Goal: Task Accomplishment & Management: Manage account settings

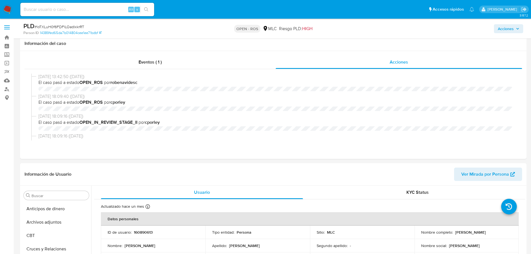
select select "10"
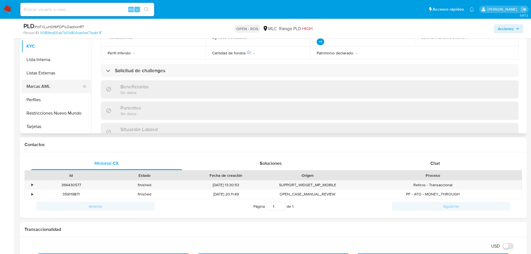
scroll to position [236, 0]
click at [59, 112] on button "Restricciones Nuevo Mundo" at bounding box center [53, 112] width 65 height 13
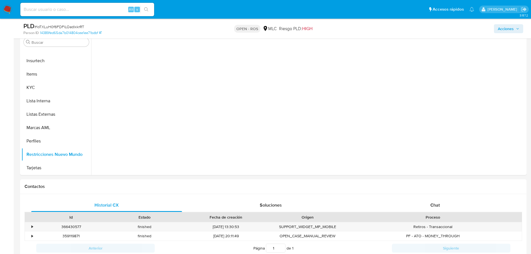
scroll to position [84, 0]
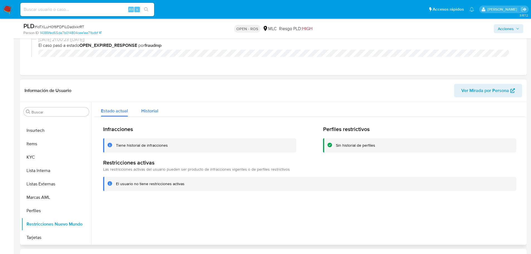
click at [149, 112] on span "Historial" at bounding box center [149, 111] width 17 height 6
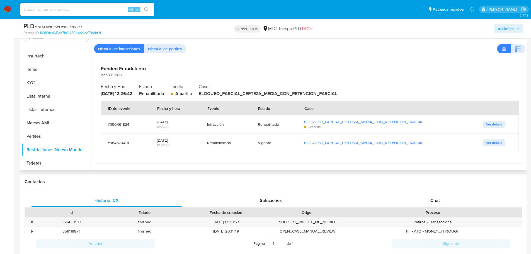
scroll to position [167, 0]
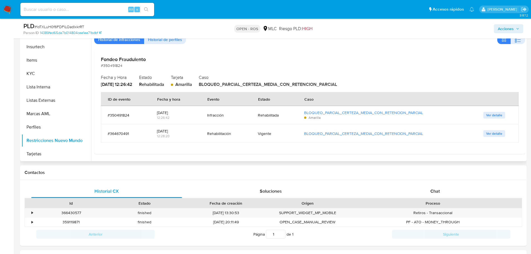
drag, startPoint x: 178, startPoint y: 116, endPoint x: 166, endPoint y: 115, distance: 11.2
click at [166, 115] on div "12:26:42" at bounding box center [175, 117] width 37 height 5
drag, startPoint x: 176, startPoint y: 131, endPoint x: 161, endPoint y: 131, distance: 15.1
click at [161, 131] on div "2024-06-25" at bounding box center [175, 131] width 37 height 5
drag, startPoint x: 179, startPoint y: 112, endPoint x: 151, endPoint y: 112, distance: 27.9
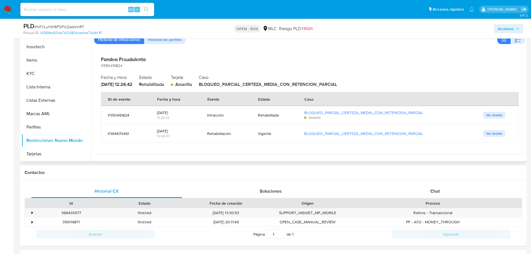
click at [151, 112] on td "2024-04-26 12:26:42" at bounding box center [175, 115] width 50 height 18
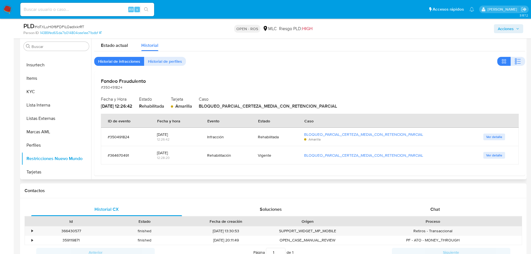
scroll to position [139, 0]
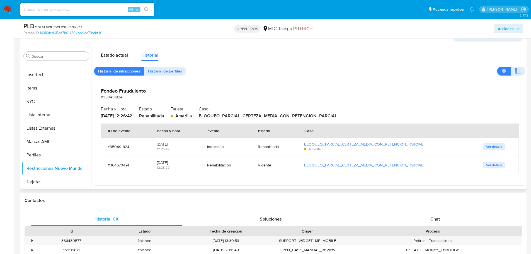
click at [494, 149] on span "Ver detalle" at bounding box center [494, 147] width 16 height 6
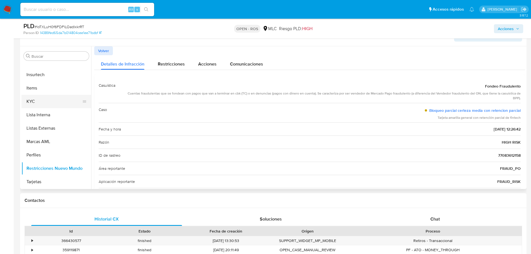
click at [46, 100] on button "KYC" at bounding box center [53, 101] width 65 height 13
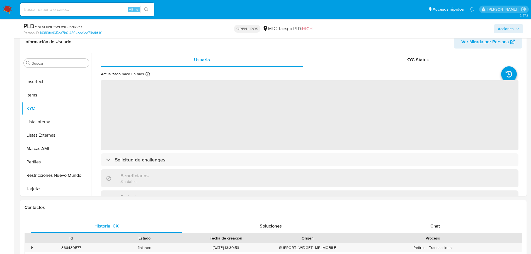
scroll to position [131, 0]
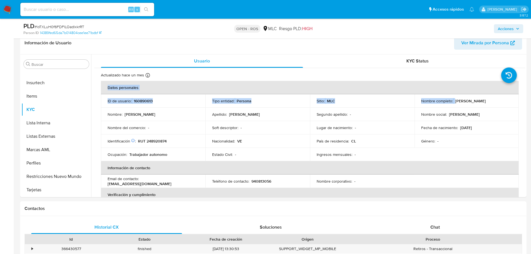
drag, startPoint x: 454, startPoint y: 101, endPoint x: 531, endPoint y: 98, distance: 77.0
copy table "Datos personales ID de usuario : 160890613 Tipo entidad : Persona Sitio : MLC N…"
click at [439, 109] on td "Nombre social : Migliz Oriana" at bounding box center [467, 114] width 105 height 13
drag, startPoint x: 454, startPoint y: 100, endPoint x: 503, endPoint y: 101, distance: 49.1
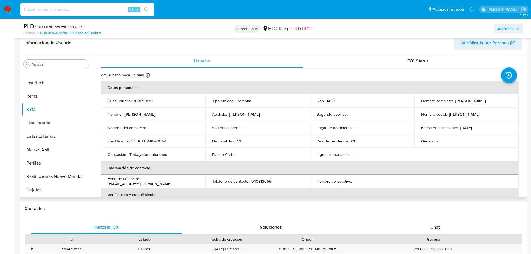
click at [486, 101] on p "Migliz Oriana Mena Mendoza" at bounding box center [470, 100] width 31 height 5
drag, startPoint x: 504, startPoint y: 101, endPoint x: 454, endPoint y: 102, distance: 49.4
click at [455, 102] on p "Migliz Oriana Mena Mendoza" at bounding box center [470, 100] width 31 height 5
copy p "Migliz Oriana Mena Mendoza"
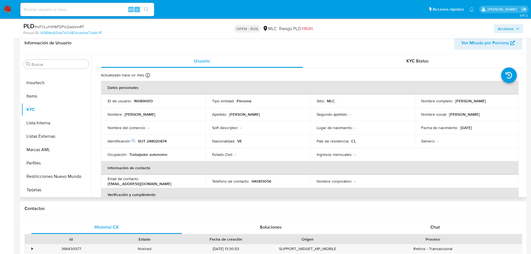
click at [157, 142] on p "RUT 248920874" at bounding box center [152, 141] width 29 height 5
copy p "248920874"
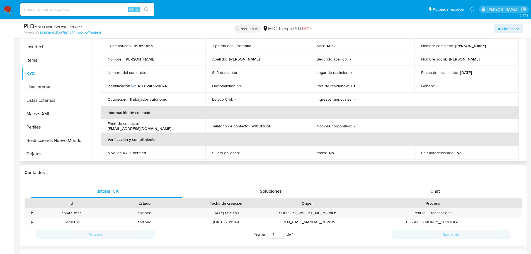
scroll to position [28, 0]
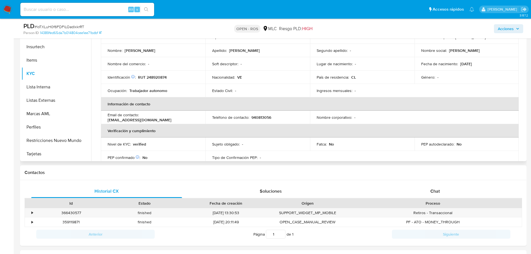
click at [259, 116] on p "940813056" at bounding box center [262, 117] width 20 height 5
copy p "940813056"
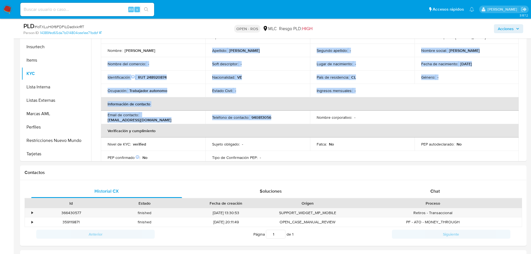
scroll to position [32, 0]
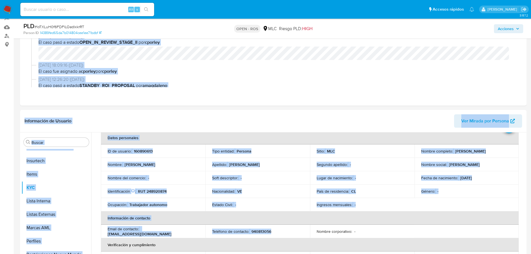
drag, startPoint x: 275, startPoint y: 49, endPoint x: 280, endPoint y: -34, distance: 82.4
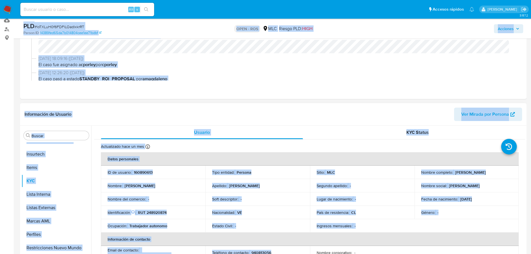
scroll to position [84, 0]
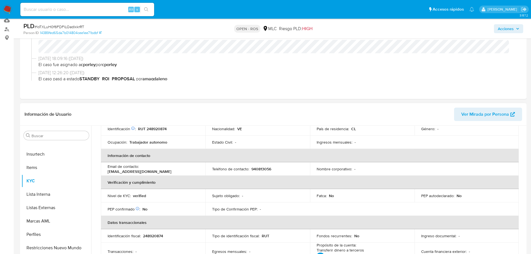
click at [285, 177] on th "Verificación y cumplimiento" at bounding box center [310, 182] width 418 height 13
click at [260, 168] on p "940813056" at bounding box center [262, 168] width 20 height 5
copy p "940813056"
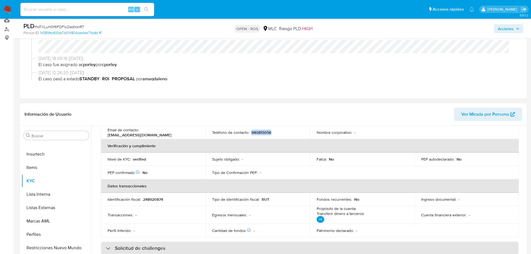
scroll to position [112, 0]
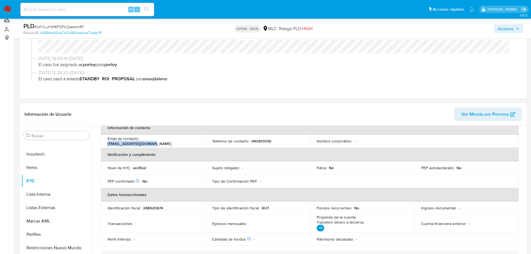
drag, startPoint x: 142, startPoint y: 141, endPoint x: 183, endPoint y: 141, distance: 41.3
click at [172, 141] on p "miglizoriana@gmail.com" at bounding box center [140, 143] width 64 height 5
copy p "miglizoriana@gmail.com"
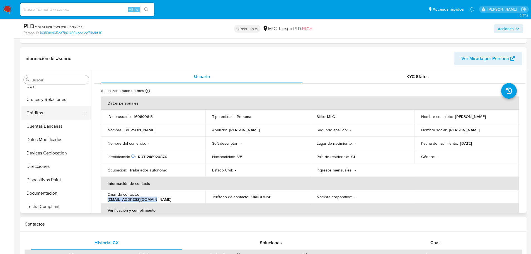
scroll to position [0, 0]
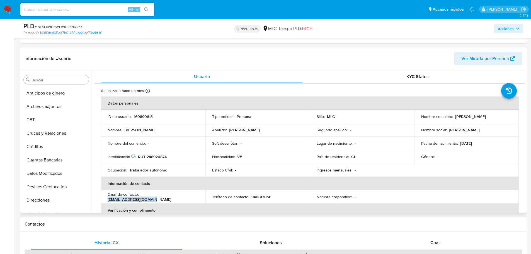
drag, startPoint x: 53, startPoint y: 106, endPoint x: 104, endPoint y: 96, distance: 52.5
click at [53, 106] on button "Archivos adjuntos" at bounding box center [56, 106] width 70 height 13
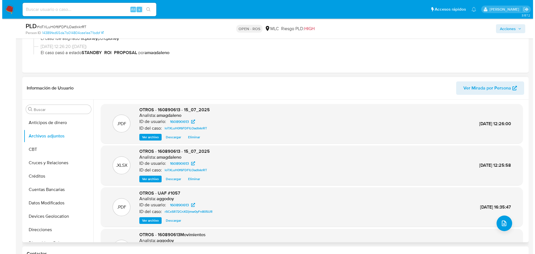
scroll to position [84, 0]
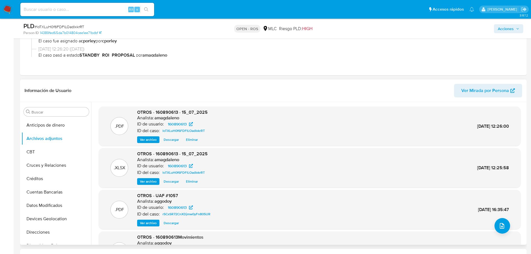
click at [193, 140] on span "Eliminar" at bounding box center [192, 140] width 12 height 6
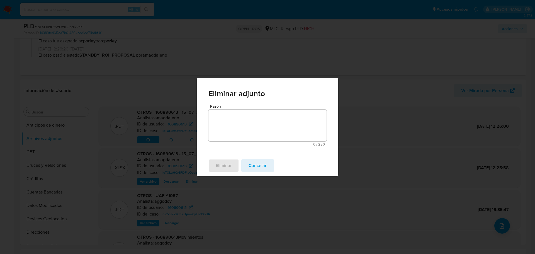
click at [261, 141] on div "Razón 0 / 250 250 caracteres restantes" at bounding box center [268, 125] width 118 height 42
click at [254, 126] on textarea "Razón" at bounding box center [268, 126] width 118 height 32
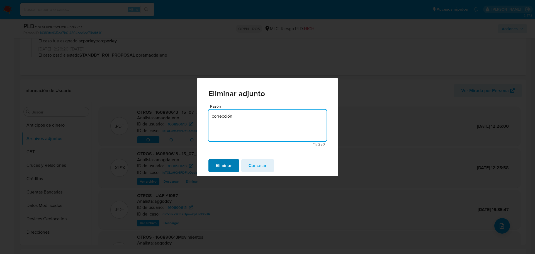
type textarea "corrección"
click at [218, 168] on span "Eliminar" at bounding box center [224, 166] width 16 height 12
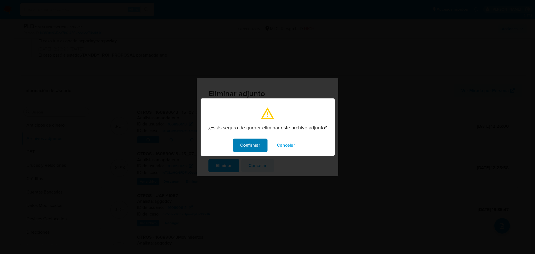
click at [250, 148] on span "Confirmar" at bounding box center [250, 145] width 20 height 12
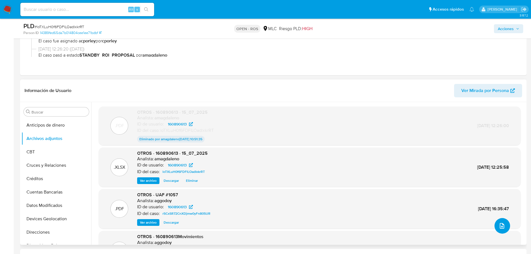
click at [501, 222] on button "upload-file" at bounding box center [503, 226] width 16 height 16
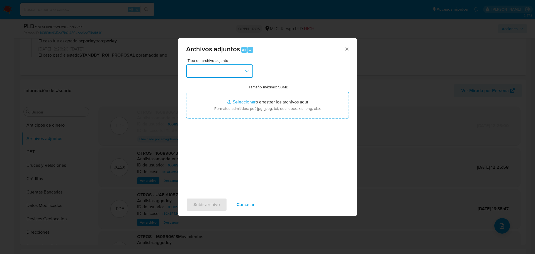
click at [222, 76] on button "button" at bounding box center [219, 70] width 67 height 13
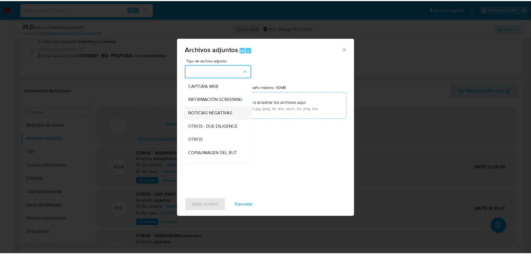
scroll to position [31, 0]
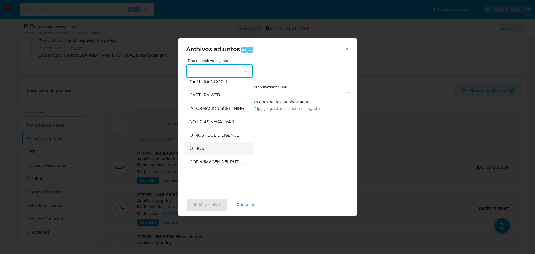
click at [204, 151] on div "OTROS" at bounding box center [218, 148] width 57 height 13
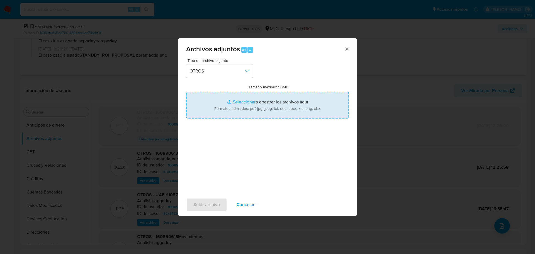
click at [246, 102] on input "Tamaño máximo: 50MB Seleccionar archivos" at bounding box center [267, 105] width 163 height 27
type input "C:\fakepath\160890613 - 15_07_2025 1.1.pdf"
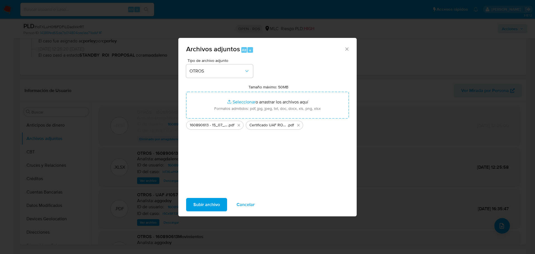
click at [216, 206] on span "Subir archivo" at bounding box center [207, 205] width 26 height 12
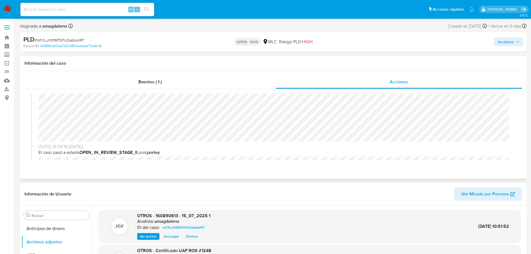
scroll to position [84, 0]
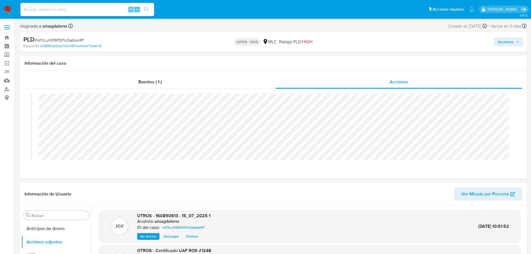
click at [506, 43] on span "Acciones" at bounding box center [506, 41] width 16 height 9
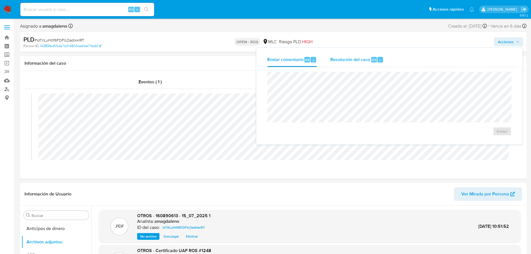
click at [350, 61] on span "Resolución del caso" at bounding box center [350, 59] width 40 height 6
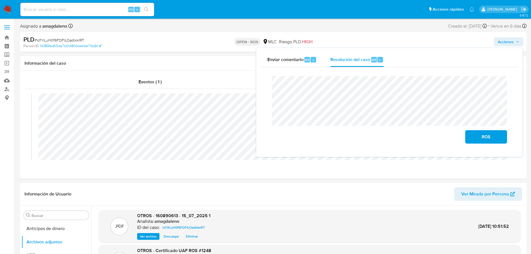
click at [0, 0] on lt-span "correspon di ente" at bounding box center [0, 0] width 0 height 0
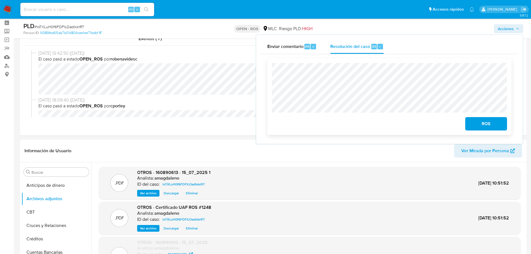
scroll to position [0, 0]
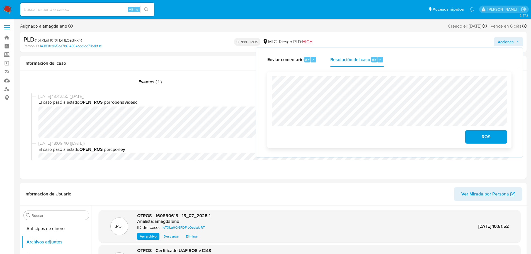
click at [478, 139] on span "ROS" at bounding box center [486, 137] width 27 height 12
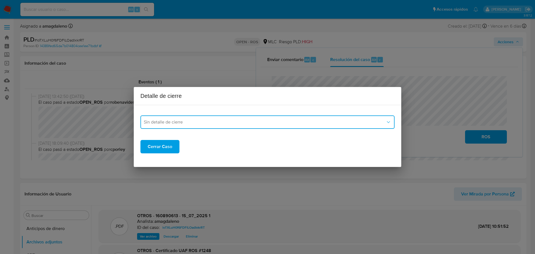
click at [228, 119] on span "Sin detalle de cierre" at bounding box center [265, 122] width 242 height 6
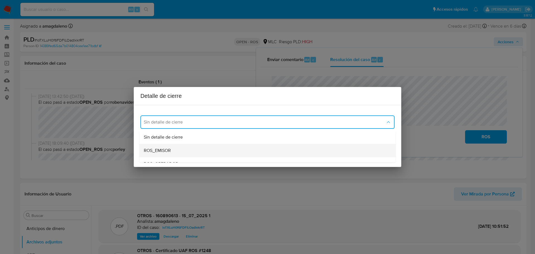
click at [153, 149] on span "ROS_EMISOR" at bounding box center [157, 151] width 27 height 6
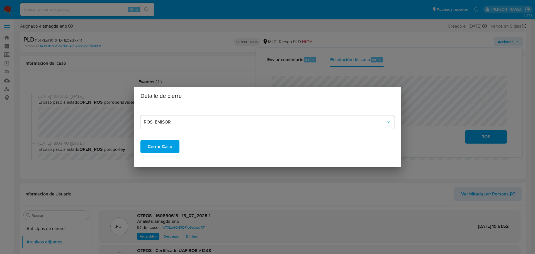
click at [233, 64] on div "Detalle de cierre ROS_EMISOR Cerrar Caso" at bounding box center [267, 127] width 535 height 254
click at [379, 38] on div "Detalle de cierre ROS_EMISOR Cerrar Caso" at bounding box center [267, 127] width 535 height 254
click at [158, 149] on span "Cerrar Caso" at bounding box center [160, 147] width 25 height 12
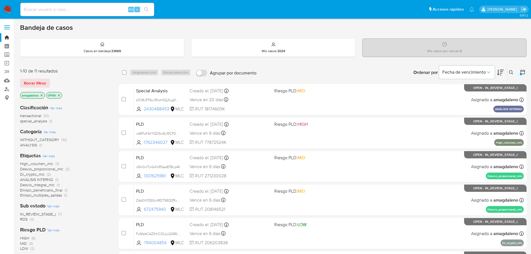
scroll to position [122, 0]
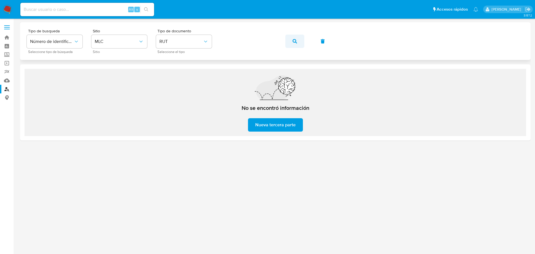
click at [300, 43] on button "button" at bounding box center [295, 41] width 19 height 13
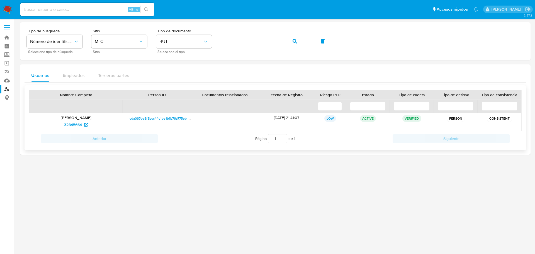
click at [89, 118] on p "Kalinka Eugenia Puelma Villegas" at bounding box center [76, 117] width 86 height 5
click at [89, 118] on p "Kalinka [PERSON_NAME] [PERSON_NAME]" at bounding box center [76, 117] width 86 height 5
click at [77, 125] on span "32845664" at bounding box center [73, 124] width 18 height 9
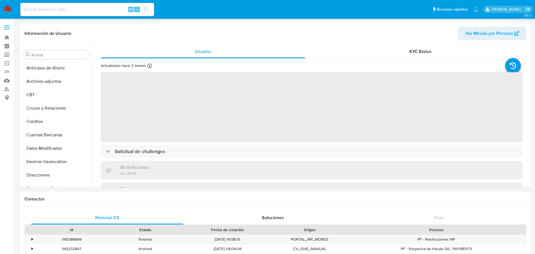
select select "10"
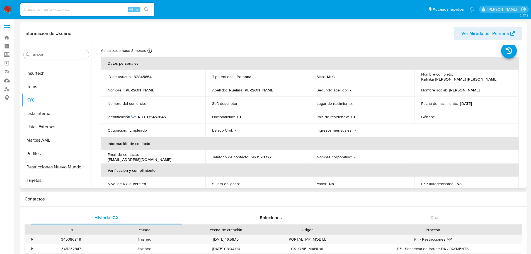
scroll to position [28, 0]
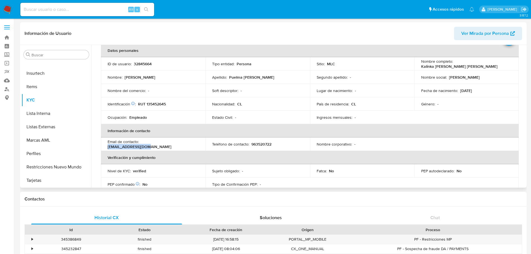
drag, startPoint x: 141, startPoint y: 145, endPoint x: 192, endPoint y: 144, distance: 51.3
click at [192, 144] on div "Email de contacto : kpuelma22@gmail.com" at bounding box center [153, 144] width 91 height 10
copy p "kpuelma22@gmail.com"
click at [156, 105] on p "RUT 135452645" at bounding box center [152, 104] width 28 height 5
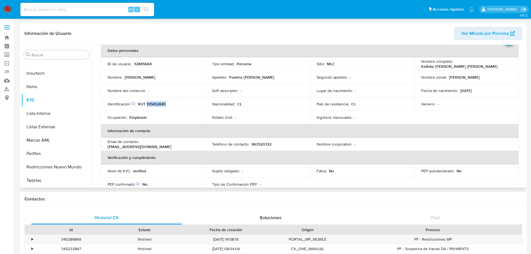
copy p "135452645"
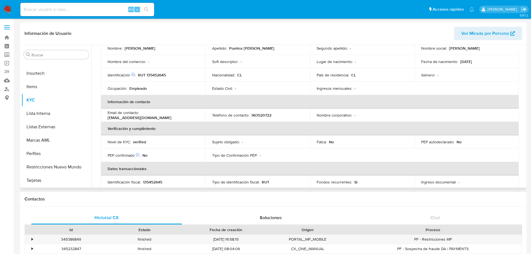
scroll to position [56, 0]
click at [258, 117] on p "963520722" at bounding box center [262, 116] width 20 height 5
copy p "963520722"
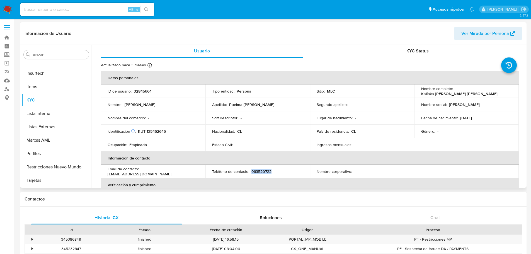
scroll to position [0, 0]
click at [154, 132] on p "RUT 135452645" at bounding box center [152, 131] width 28 height 5
copy p "135452645"
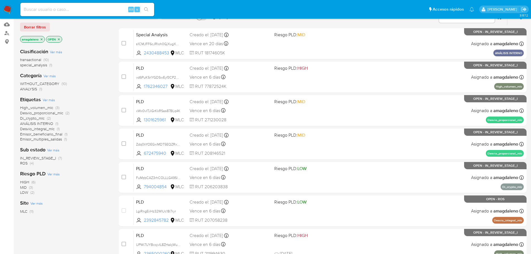
scroll to position [84, 0]
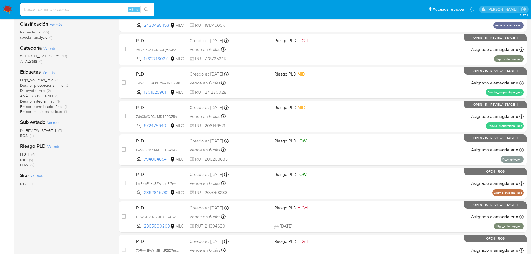
click at [23, 135] on span "ROS" at bounding box center [24, 136] width 8 height 6
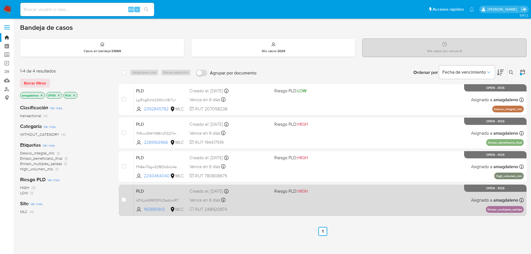
click at [384, 206] on div "PLD loTXLuH0f6FDFlLOadIxkrRT 160890613 MLC Riesgo PLD: HIGH Creado el: 12/06/20…" at bounding box center [329, 200] width 390 height 28
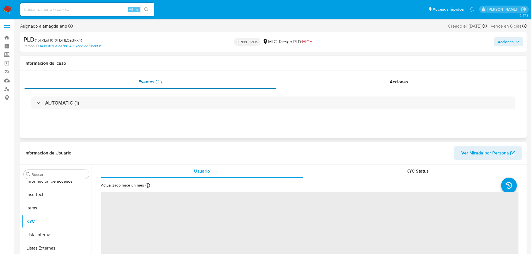
scroll to position [236, 0]
click at [361, 80] on div "Acciones" at bounding box center [399, 81] width 247 height 13
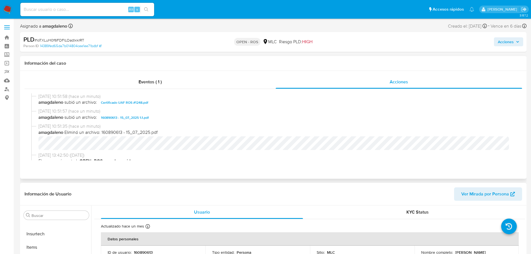
select select "10"
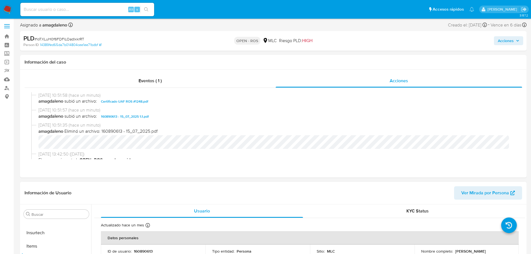
scroll to position [0, 0]
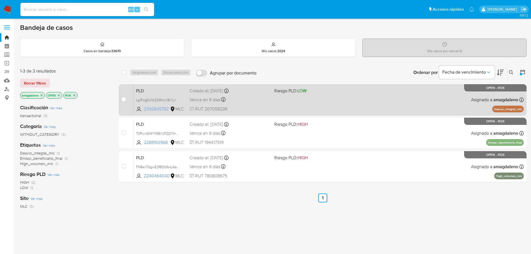
click at [152, 108] on span "2392845782" at bounding box center [156, 109] width 25 height 6
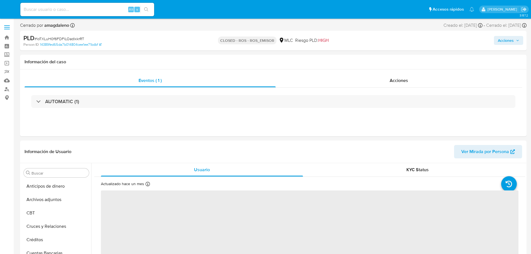
select select "10"
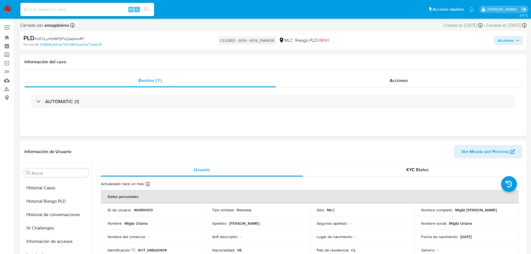
scroll to position [219, 0]
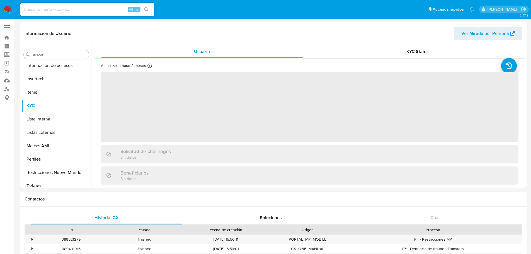
scroll to position [236, 0]
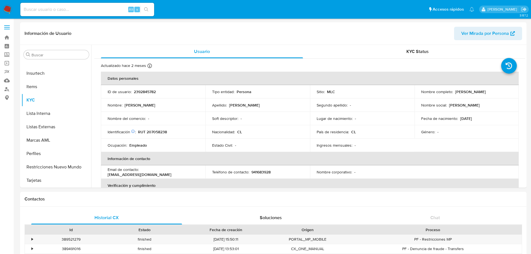
select select "10"
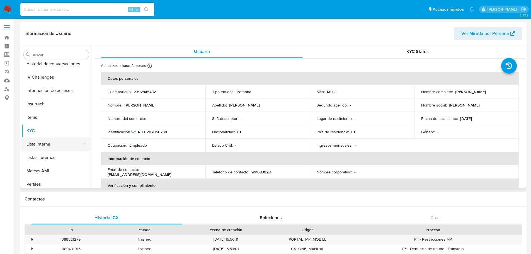
scroll to position [124, 0]
click at [55, 113] on button "Historial Casos" at bounding box center [53, 117] width 65 height 13
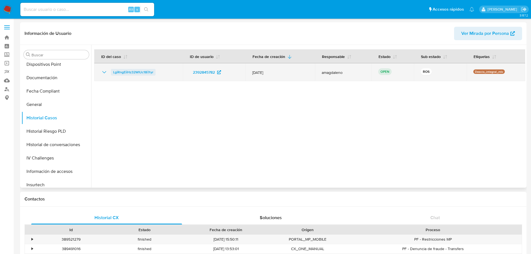
click at [137, 73] on span "LgiRngEiiHz32WlUc18i7ryr" at bounding box center [133, 72] width 40 height 7
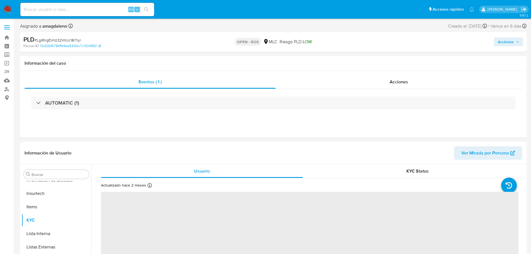
scroll to position [236, 0]
select select "10"
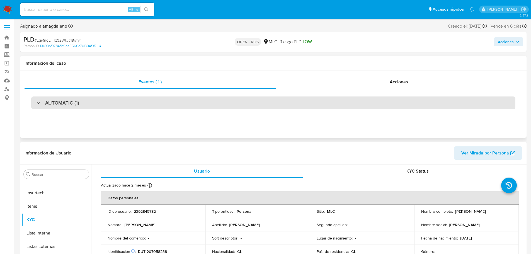
click at [119, 102] on div "AUTOMATIC (1)" at bounding box center [273, 102] width 484 height 13
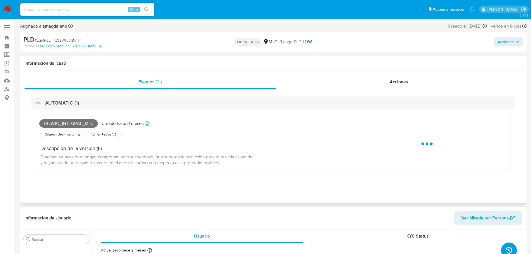
click at [66, 122] on span "Desvio_integral_mlc" at bounding box center [68, 123] width 59 height 8
copy span "Desvio_integral_mlc"
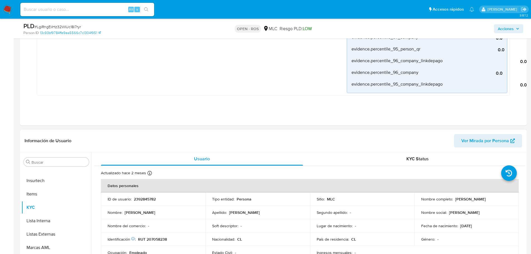
scroll to position [474, 0]
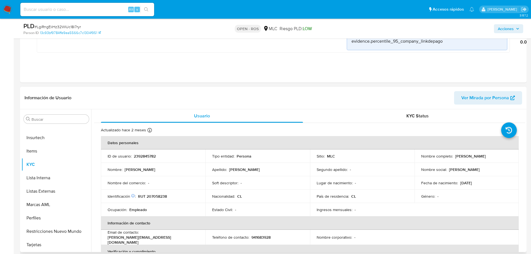
drag, startPoint x: 454, startPoint y: 157, endPoint x: 494, endPoint y: 156, distance: 39.9
click at [494, 156] on div "Nombre completo : Francisco López" at bounding box center [466, 156] width 91 height 5
copy p "[PERSON_NAME]"
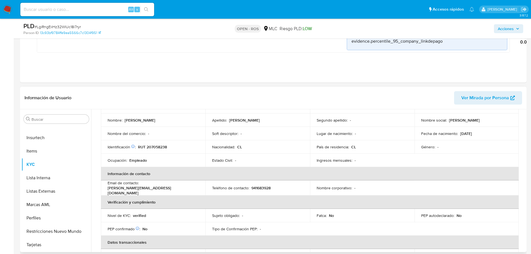
scroll to position [56, 0]
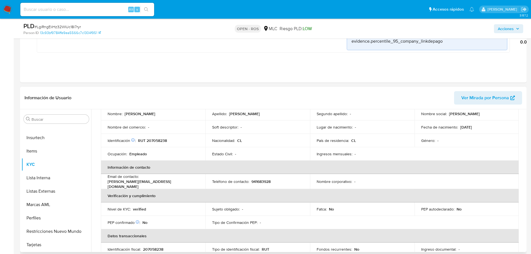
click at [154, 140] on p "RUT 207058238" at bounding box center [152, 140] width 29 height 5
copy p "207058238"
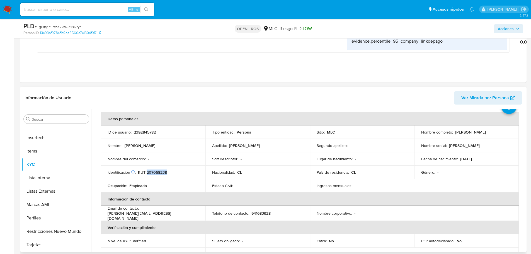
scroll to position [0, 0]
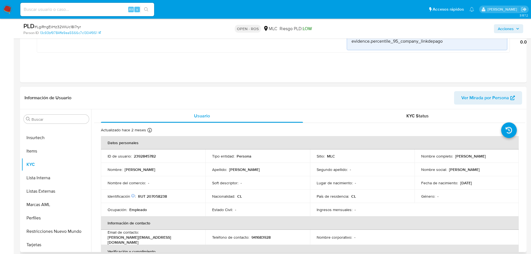
click at [141, 156] on p "2392845782" at bounding box center [145, 156] width 22 height 5
copy p "2392845782"
click at [158, 196] on p "RUT 207058238" at bounding box center [152, 196] width 29 height 5
click at [159, 196] on p "RUT 207058238" at bounding box center [152, 196] width 29 height 5
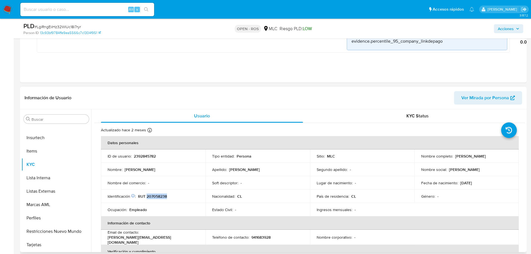
click at [159, 196] on p "RUT 207058238" at bounding box center [152, 196] width 29 height 5
copy p "207058238"
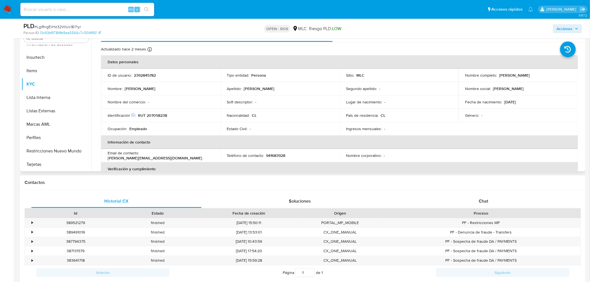
click at [143, 74] on p "2392845782" at bounding box center [145, 75] width 22 height 5
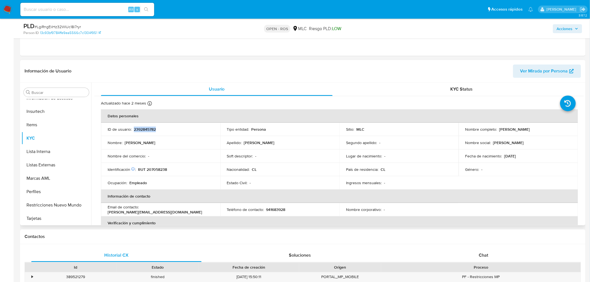
scroll to position [524, 0]
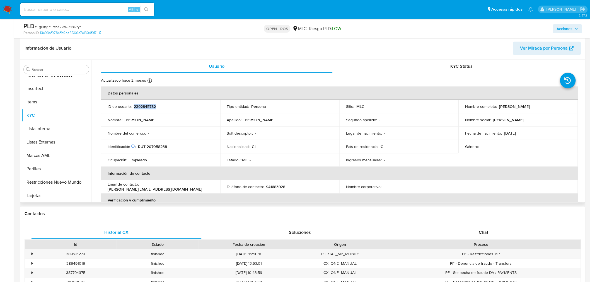
click at [140, 104] on p "2392845782" at bounding box center [145, 106] width 22 height 5
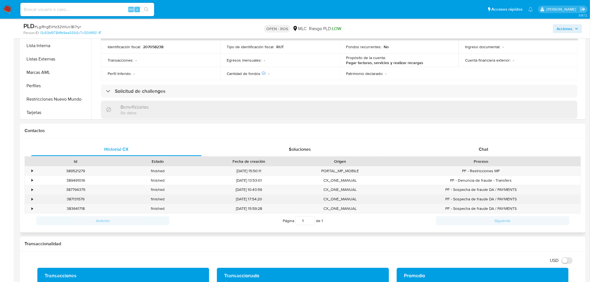
scroll to position [617, 0]
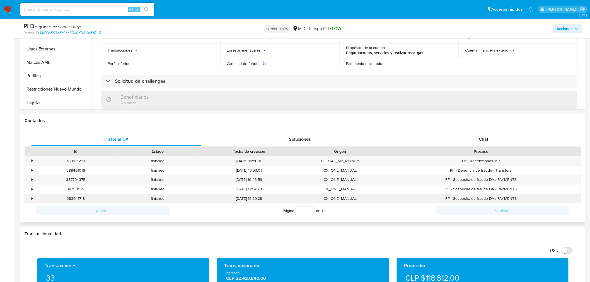
click at [33, 199] on div "•" at bounding box center [30, 198] width 10 height 9
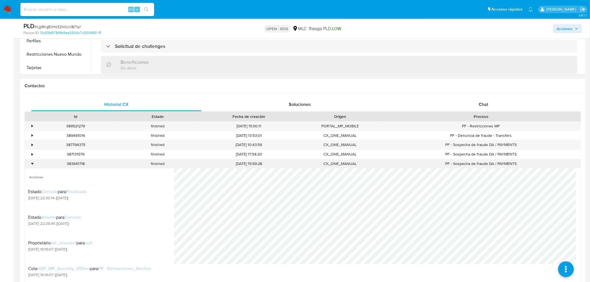
scroll to position [679, 0]
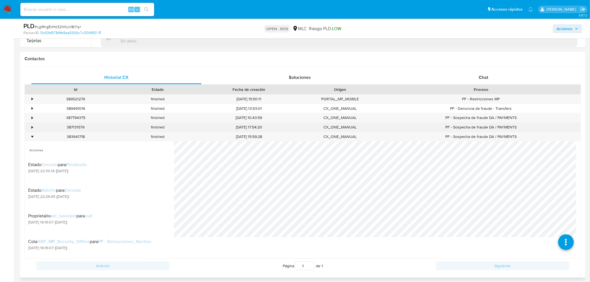
click at [32, 129] on div "•" at bounding box center [32, 127] width 1 height 5
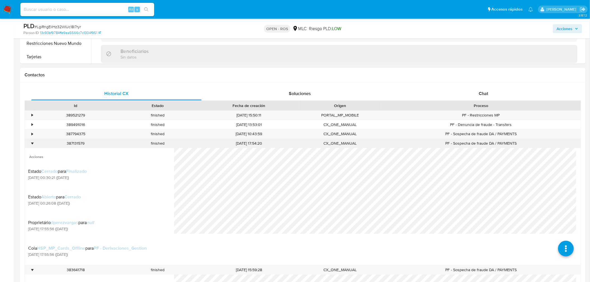
scroll to position [648, 0]
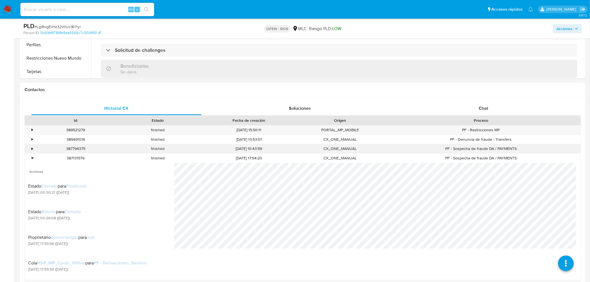
click at [32, 149] on div "•" at bounding box center [32, 148] width 1 height 5
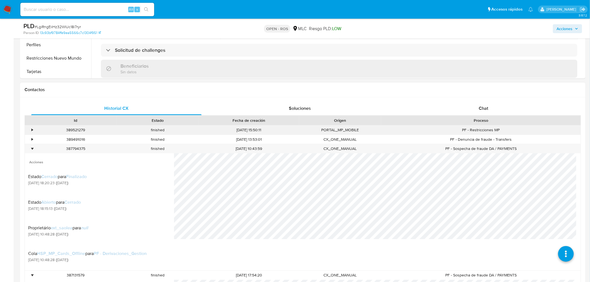
click at [30, 134] on div "•" at bounding box center [30, 130] width 10 height 9
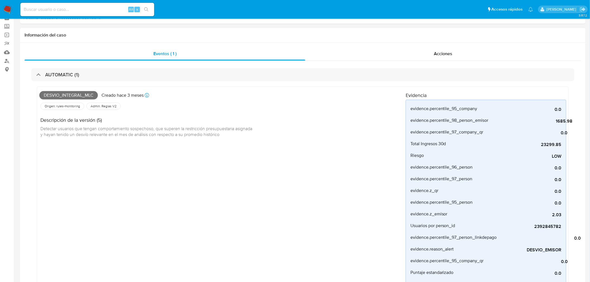
scroll to position [0, 0]
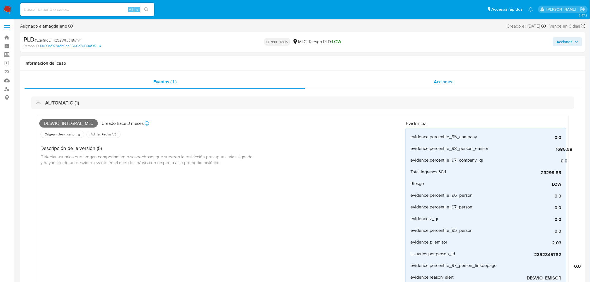
click at [372, 80] on div "Acciones" at bounding box center [443, 81] width 276 height 13
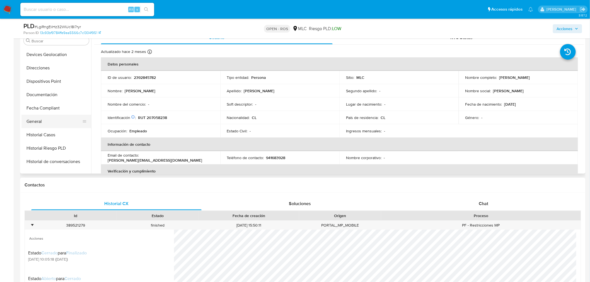
scroll to position [81, 0]
click at [57, 146] on button "Historial Casos" at bounding box center [53, 147] width 65 height 13
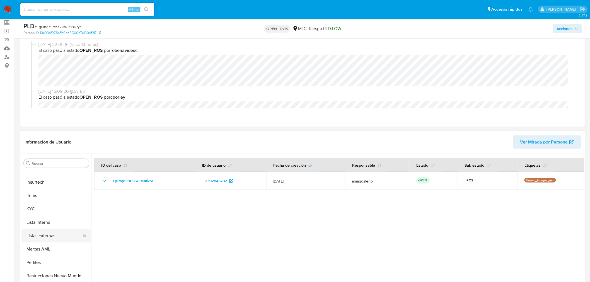
scroll to position [62, 0]
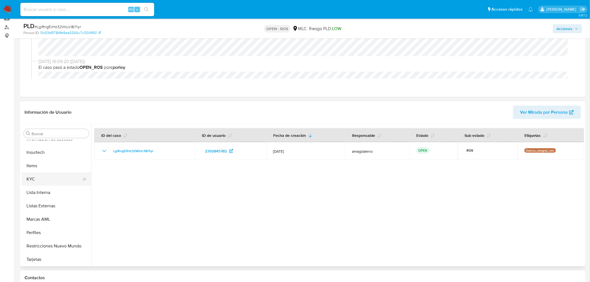
click at [53, 182] on button "KYC" at bounding box center [53, 179] width 65 height 13
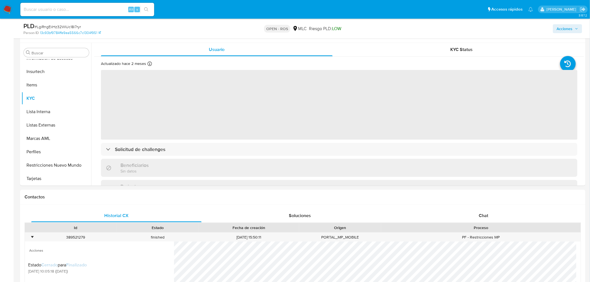
scroll to position [128, 0]
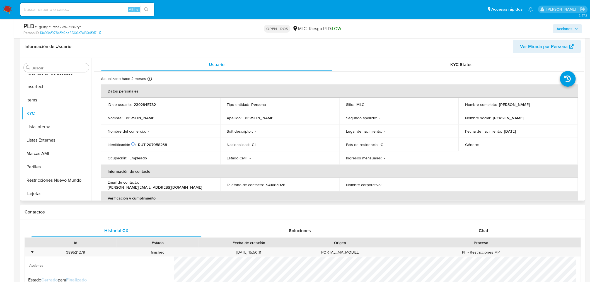
click at [160, 146] on p "RUT 207058238" at bounding box center [152, 144] width 29 height 5
copy p "207058238"
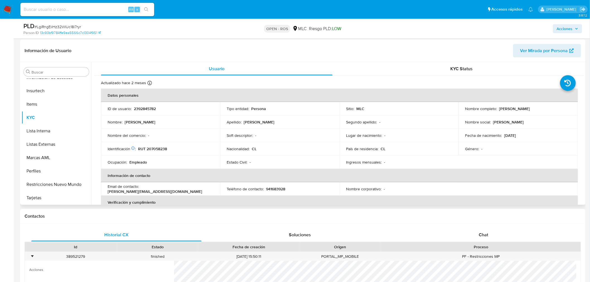
scroll to position [97, 0]
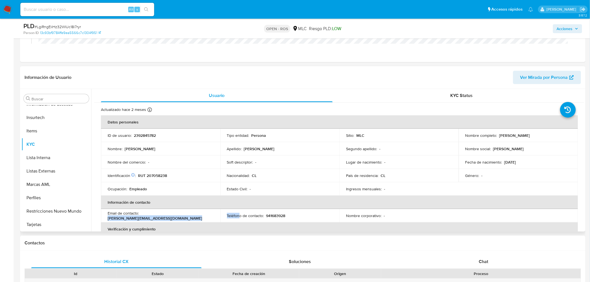
drag, startPoint x: 141, startPoint y: 216, endPoint x: 238, endPoint y: 215, distance: 97.6
click at [238, 215] on tr "Email de contacto : francisco.lopezpulgar@gmail.com Teléfono de contacto : 9416…" at bounding box center [339, 215] width 477 height 13
click at [206, 213] on div "Email de contacto : francisco.lopezpulgar@gmail.com" at bounding box center [161, 216] width 106 height 10
drag, startPoint x: 204, startPoint y: 216, endPoint x: 141, endPoint y: 216, distance: 62.8
click at [141, 216] on div "Email de contacto : francisco.lopezpulgar@gmail.com" at bounding box center [161, 216] width 106 height 10
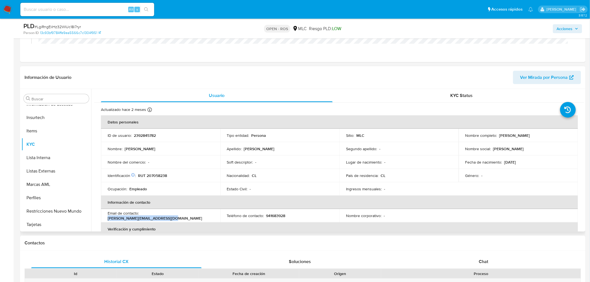
copy p "[EMAIL_ADDRESS][DOMAIN_NAME]"
click at [274, 214] on p "941683928" at bounding box center [275, 215] width 19 height 5
copy p "941683928"
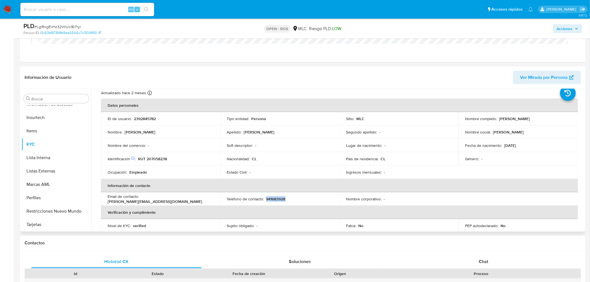
scroll to position [31, 0]
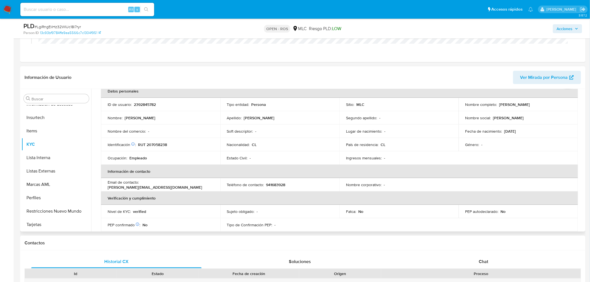
click at [140, 158] on p "Empleado" at bounding box center [138, 158] width 18 height 5
copy p "Empleado"
click at [55, 207] on button "Restricciones Nuevo Mundo" at bounding box center [53, 210] width 65 height 13
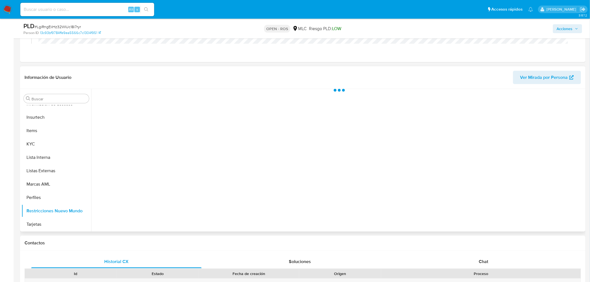
scroll to position [235, 0]
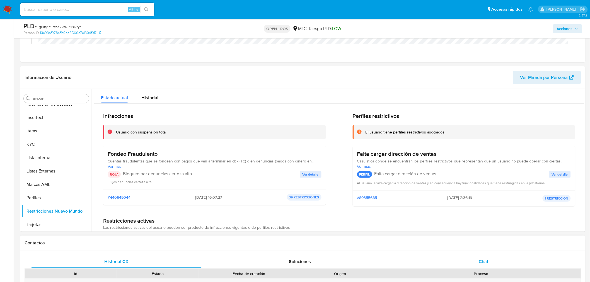
click at [470, 254] on div "Chat" at bounding box center [484, 261] width 170 height 13
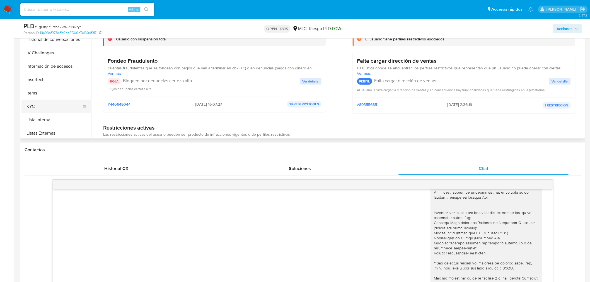
scroll to position [173, 0]
click at [50, 116] on button "KYC" at bounding box center [53, 113] width 65 height 13
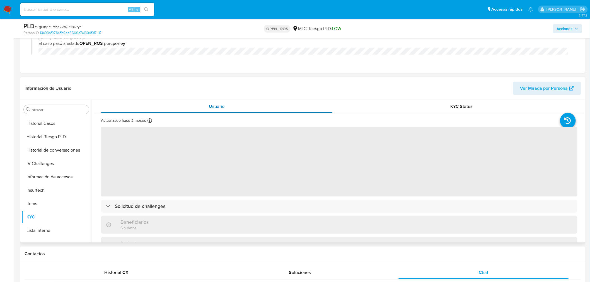
scroll to position [97, 0]
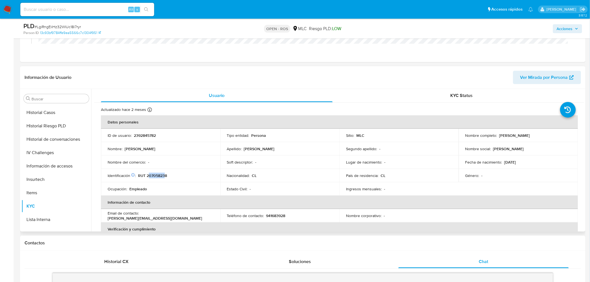
drag, startPoint x: 148, startPoint y: 176, endPoint x: 166, endPoint y: 177, distance: 17.9
click at [166, 177] on p "RUT 207058238" at bounding box center [152, 175] width 29 height 5
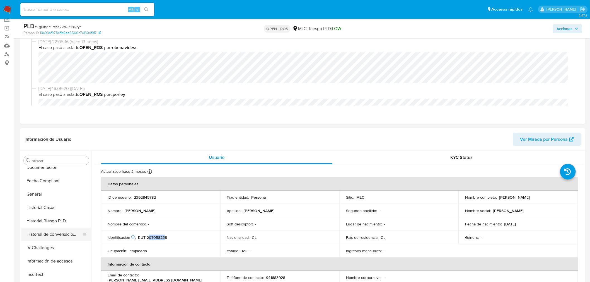
scroll to position [0, 0]
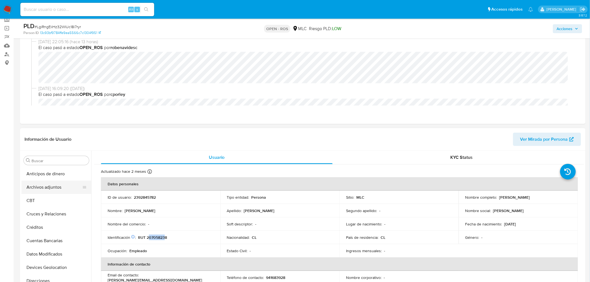
click at [49, 189] on button "Archivos adjuntos" at bounding box center [53, 187] width 65 height 13
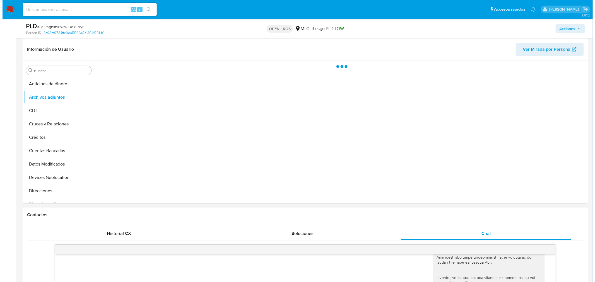
scroll to position [128, 0]
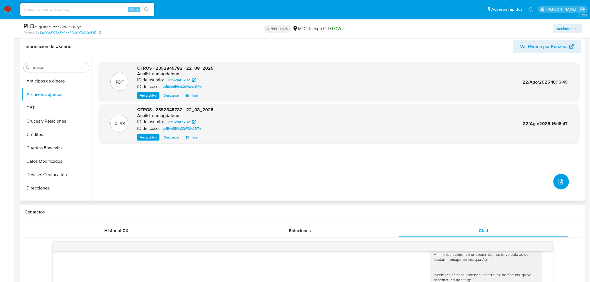
click at [535, 177] on button "upload-file" at bounding box center [562, 182] width 16 height 16
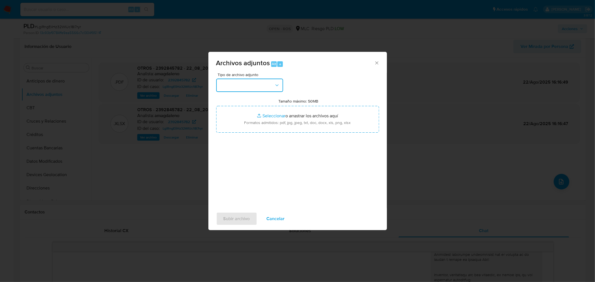
click at [229, 86] on button "button" at bounding box center [249, 85] width 67 height 13
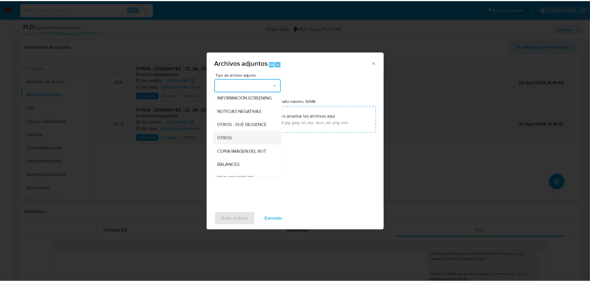
scroll to position [46, 0]
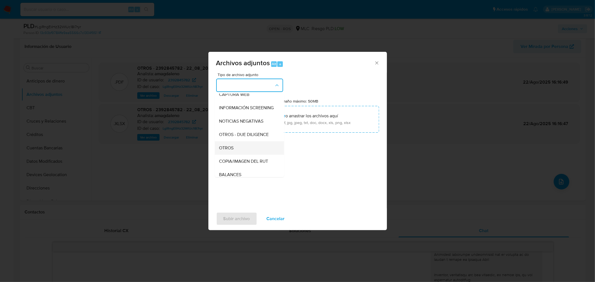
click at [254, 155] on div "OTROS" at bounding box center [247, 147] width 57 height 13
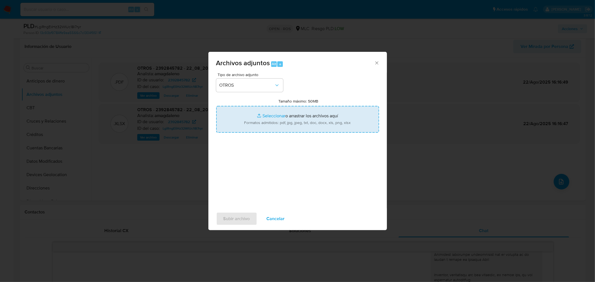
click at [274, 116] on input "Tamaño máximo: 50MB Seleccionar archivos" at bounding box center [297, 119] width 163 height 27
type input "C:\fakepath\Certificado UAF ROS #1252.pdf"
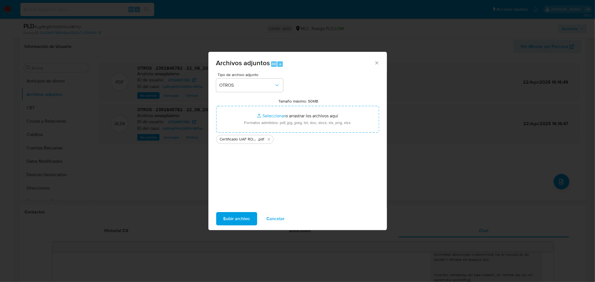
click at [242, 221] on span "Subir archivo" at bounding box center [236, 219] width 26 height 12
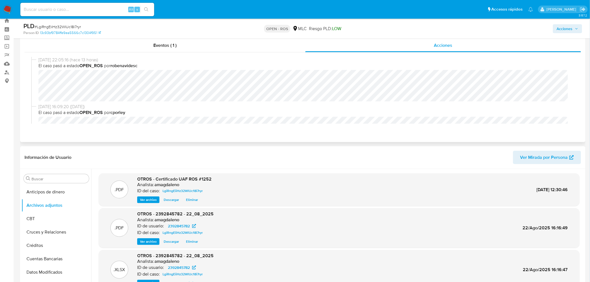
scroll to position [0, 0]
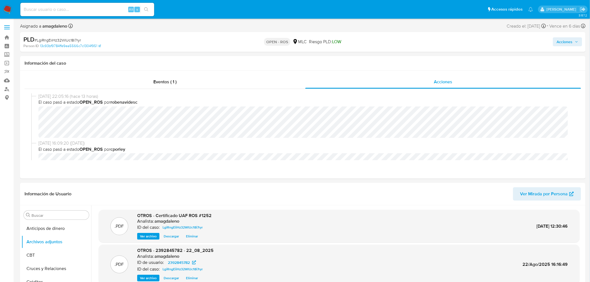
drag, startPoint x: 557, startPoint y: 41, endPoint x: 544, endPoint y: 42, distance: 12.9
click at [535, 41] on button "Acciones" at bounding box center [567, 41] width 29 height 9
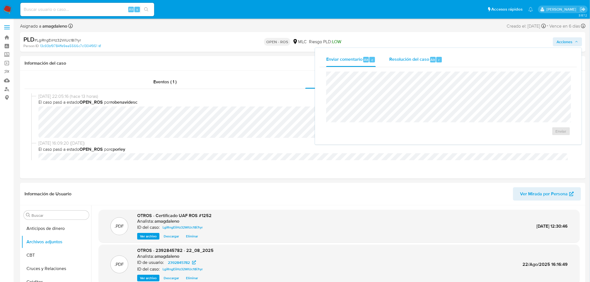
click at [417, 60] on span "Resolución del caso" at bounding box center [409, 59] width 40 height 6
click at [0, 0] on lt-strong "er" at bounding box center [0, 0] width 0 height 0
click at [0, 0] on lt-strong "sp" at bounding box center [0, 0] width 0 height 0
click at [276, 80] on div "Eventos ( 1 )" at bounding box center [165, 81] width 281 height 13
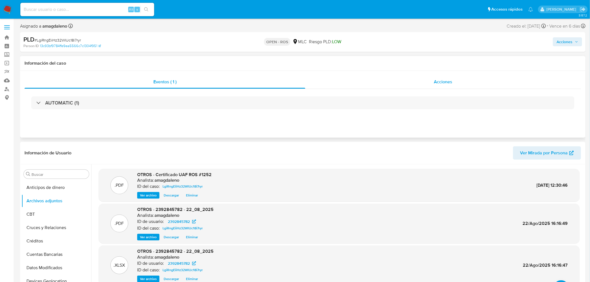
click at [328, 82] on div "Acciones" at bounding box center [443, 81] width 276 height 13
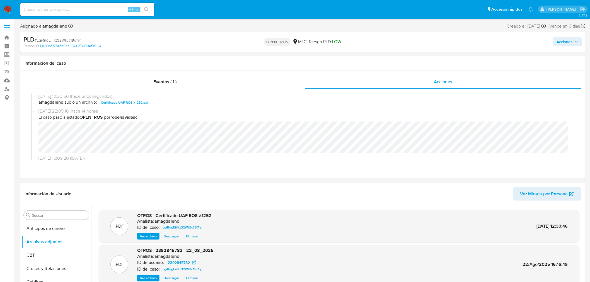
click at [535, 44] on span "Acciones" at bounding box center [565, 41] width 16 height 9
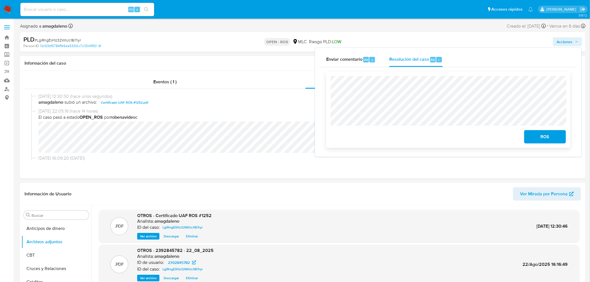
click at [535, 140] on span "ROS" at bounding box center [545, 137] width 27 height 12
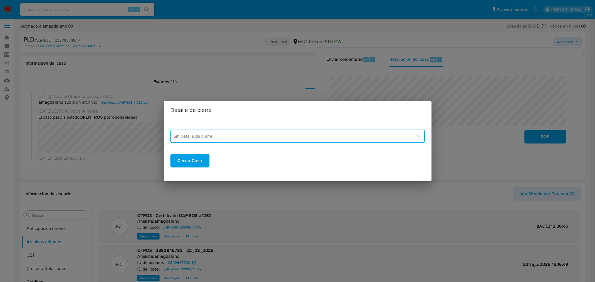
click at [214, 134] on span "Sin detalle de cierre" at bounding box center [295, 137] width 242 height 6
click at [209, 165] on div "ROS_EMISOR" at bounding box center [295, 164] width 244 height 13
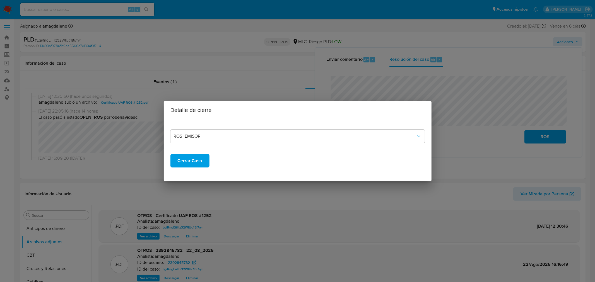
click at [196, 163] on span "Cerrar Caso" at bounding box center [190, 161] width 25 height 12
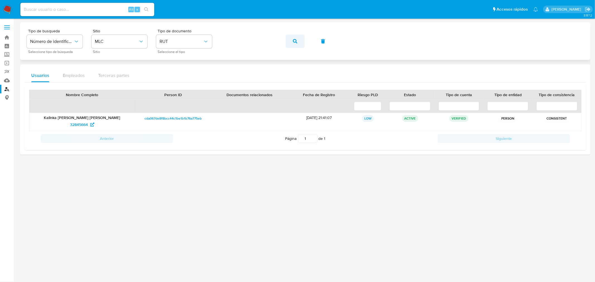
click at [302, 40] on button "button" at bounding box center [295, 41] width 19 height 13
click at [78, 124] on span "579022031" at bounding box center [79, 124] width 20 height 9
click at [80, 124] on span "579022031" at bounding box center [79, 124] width 20 height 9
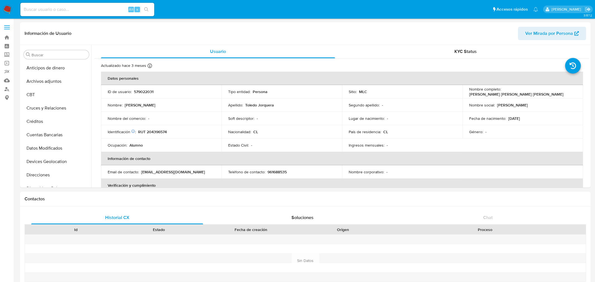
select select "10"
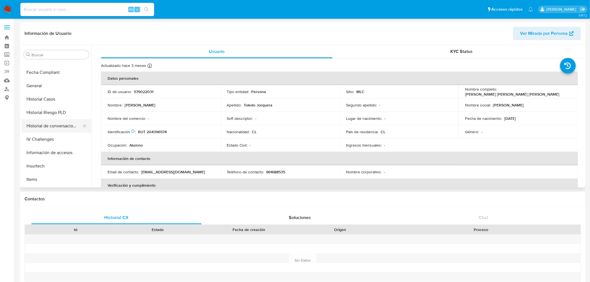
scroll to position [143, 0]
click at [48, 99] on button "Historial Casos" at bounding box center [53, 99] width 65 height 13
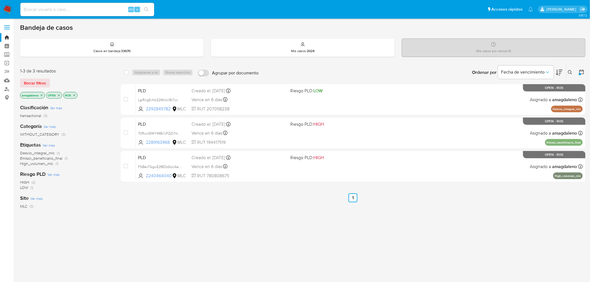
click at [75, 94] on icon "close-filter" at bounding box center [74, 95] width 2 height 2
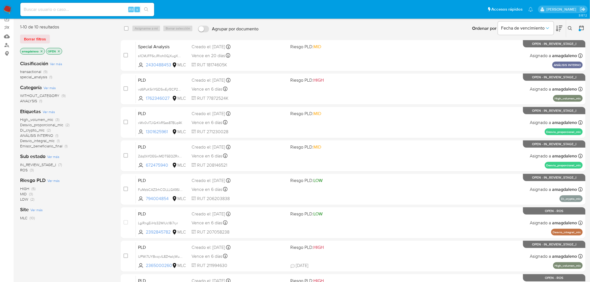
scroll to position [34, 0]
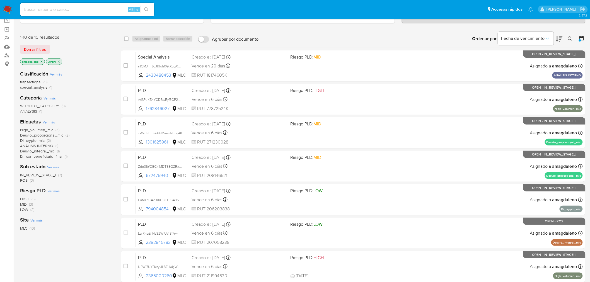
click at [54, 157] on span "Emisor_beneficiario_final" at bounding box center [41, 157] width 42 height 6
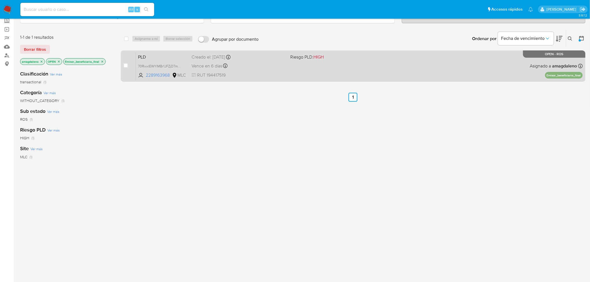
click at [313, 68] on div "PLD 70RwxIEWYlMBr1JFZjD7mOmn 2289163968 MLC Riesgo PLD: HIGH Creado el: [DATE] …" at bounding box center [359, 66] width 447 height 28
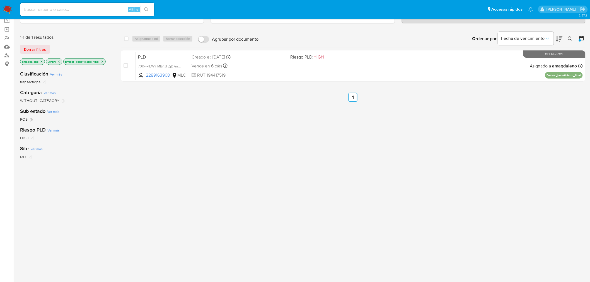
click at [103, 62] on icon "close-filter" at bounding box center [103, 62] width 2 height 2
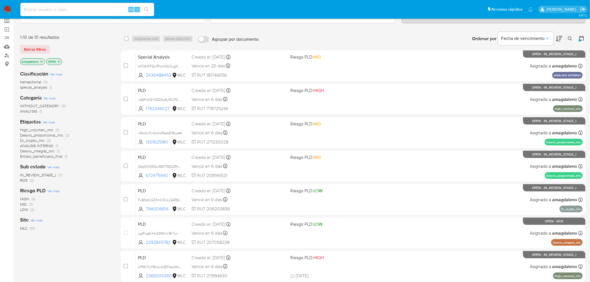
click at [41, 175] on span "IN_REVIEW_STAGE_I" at bounding box center [38, 175] width 36 height 6
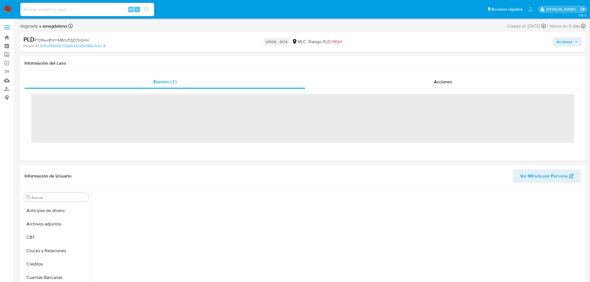
scroll to position [99, 0]
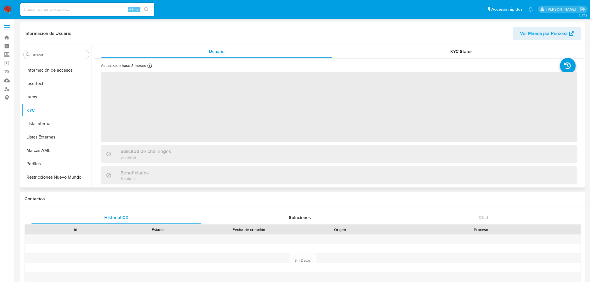
scroll to position [235, 0]
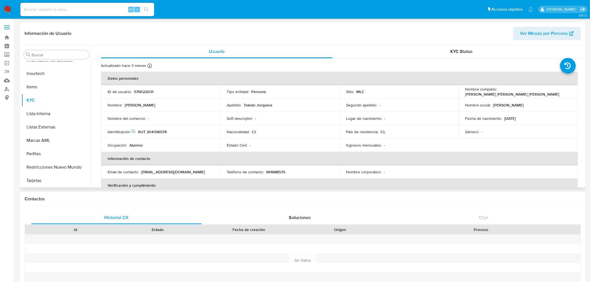
select select "10"
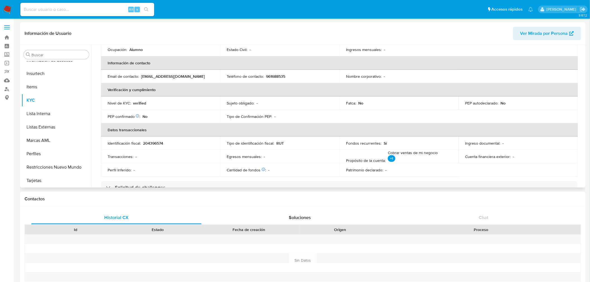
scroll to position [54, 0]
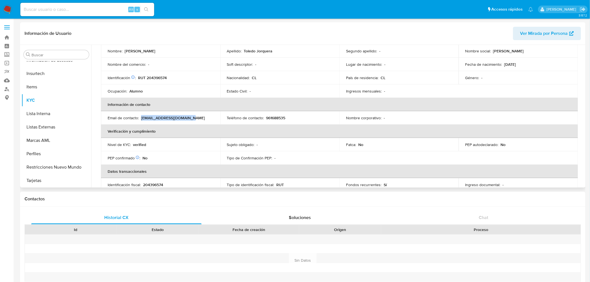
drag, startPoint x: 141, startPoint y: 117, endPoint x: 194, endPoint y: 116, distance: 53.0
click at [194, 116] on div "Email de contacto : [EMAIL_ADDRESS][DOMAIN_NAME]" at bounding box center [161, 117] width 106 height 5
copy p "[EMAIL_ADDRESS][DOMAIN_NAME]"
click at [271, 117] on p "961688535" at bounding box center [275, 117] width 19 height 5
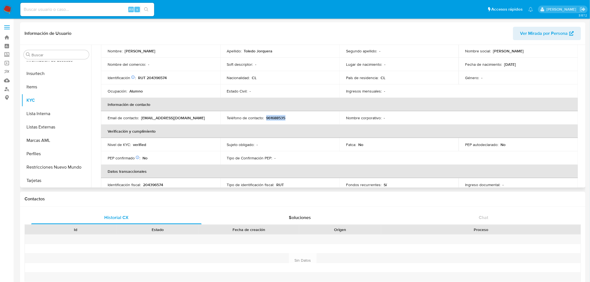
copy p "961688535"
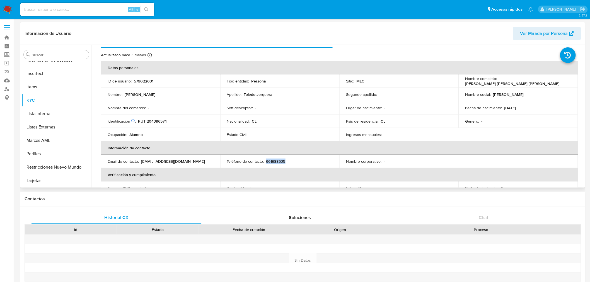
scroll to position [0, 0]
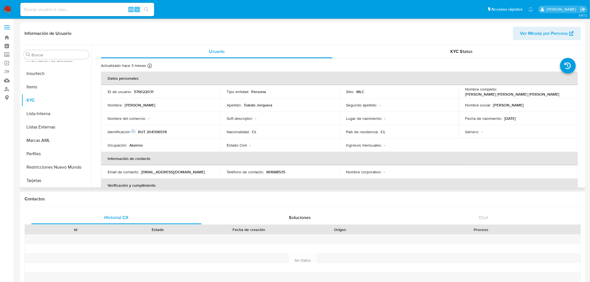
click at [150, 135] on td "Identificación Nº de serie: 516492236 : RUT 204396574" at bounding box center [160, 131] width 119 height 13
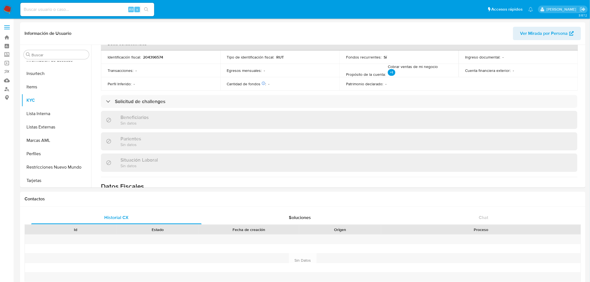
scroll to position [116, 0]
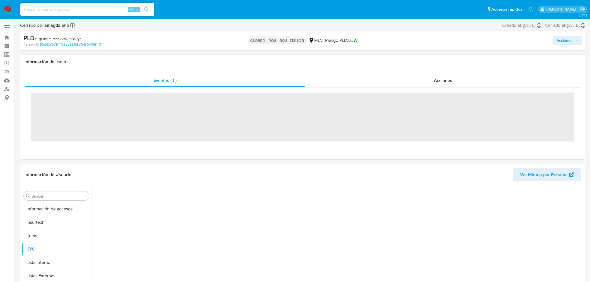
scroll to position [235, 0]
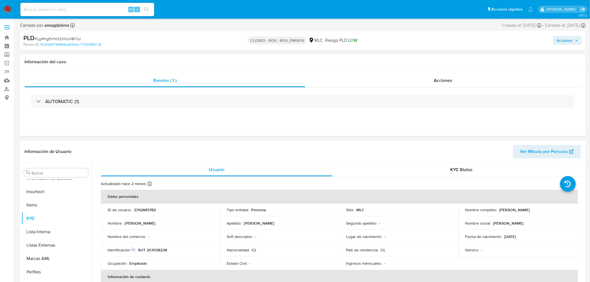
select select "10"
